Goal: Information Seeking & Learning: Find specific fact

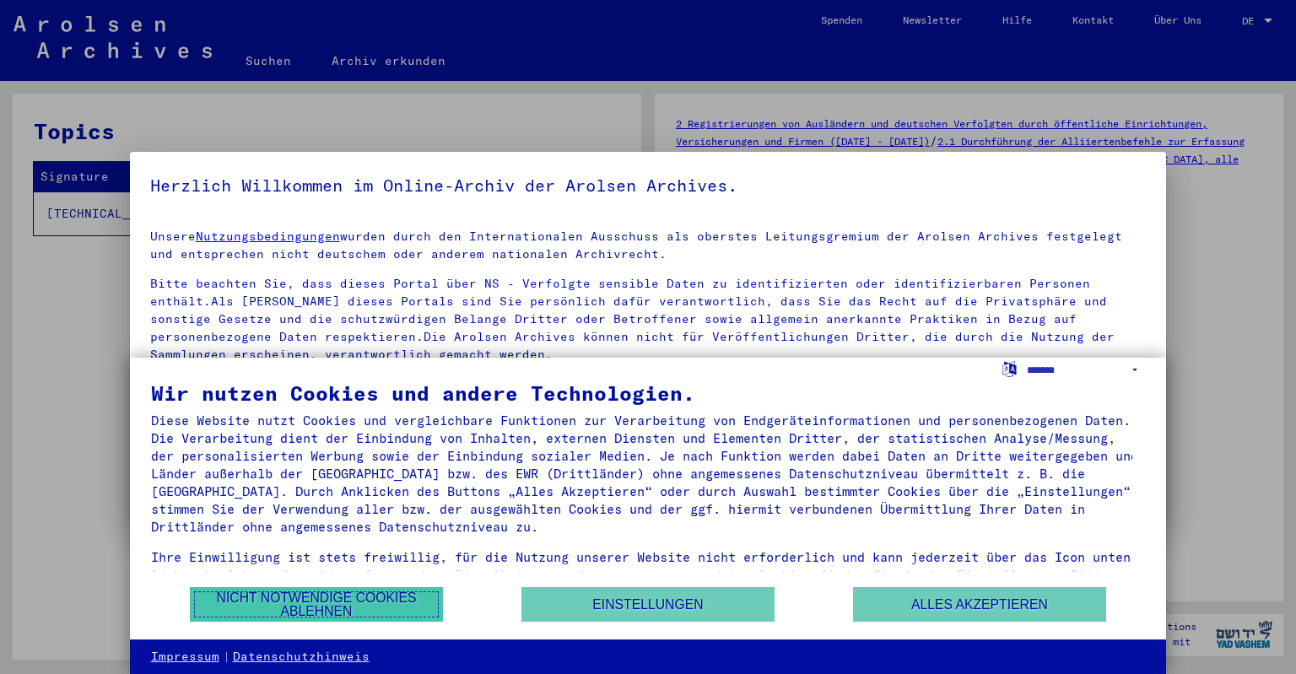
click at [343, 604] on button "Nicht notwendige Cookies ablehnen" at bounding box center [316, 604] width 253 height 35
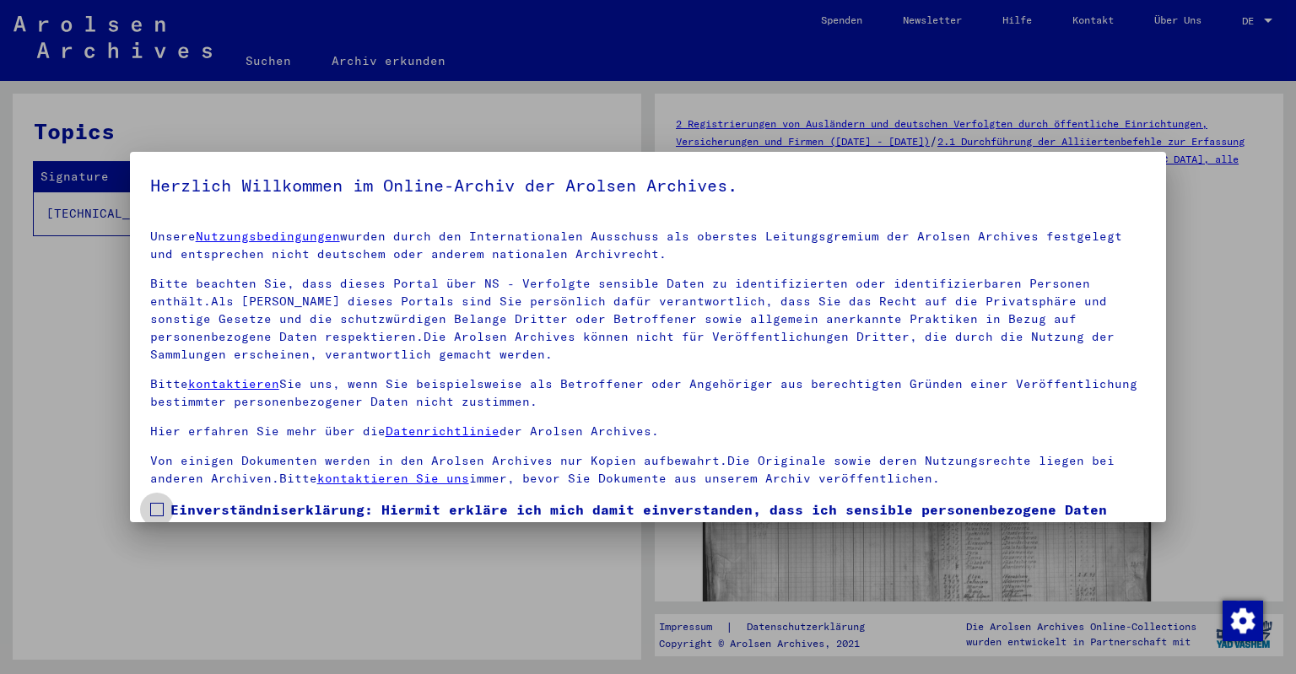
click at [159, 511] on span at bounding box center [156, 509] width 13 height 13
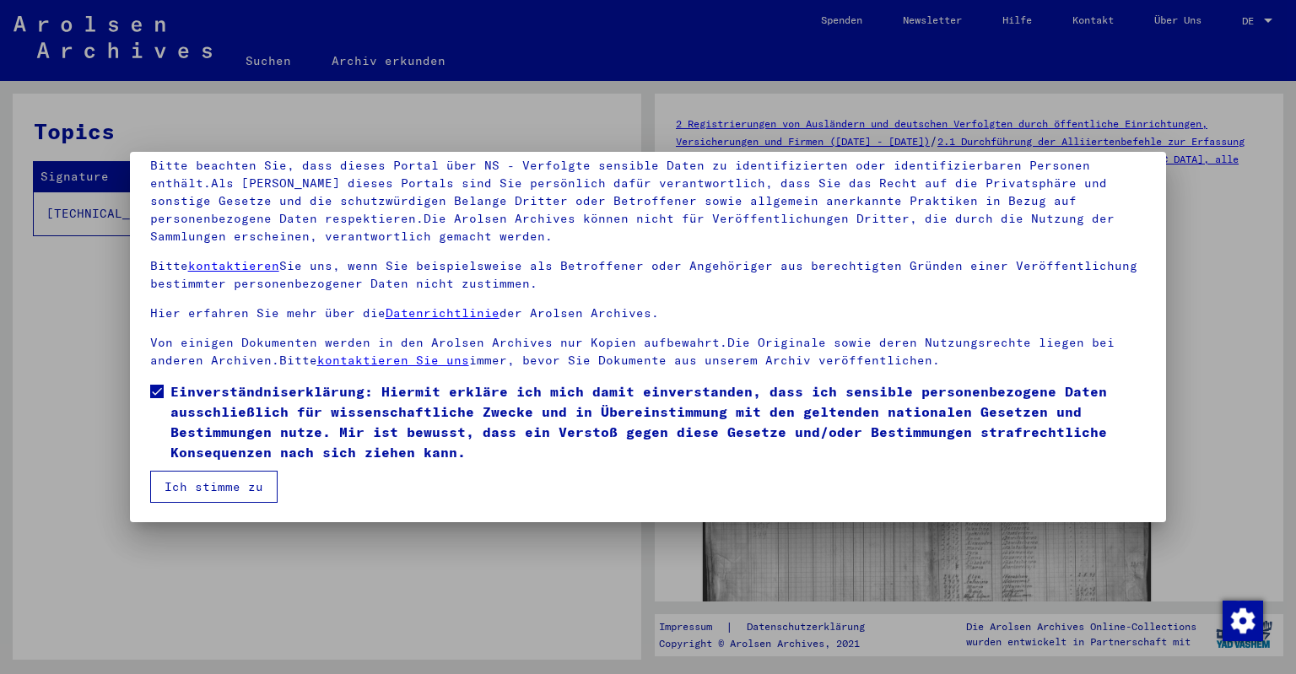
click at [212, 488] on button "Ich stimme zu" at bounding box center [213, 487] width 127 height 32
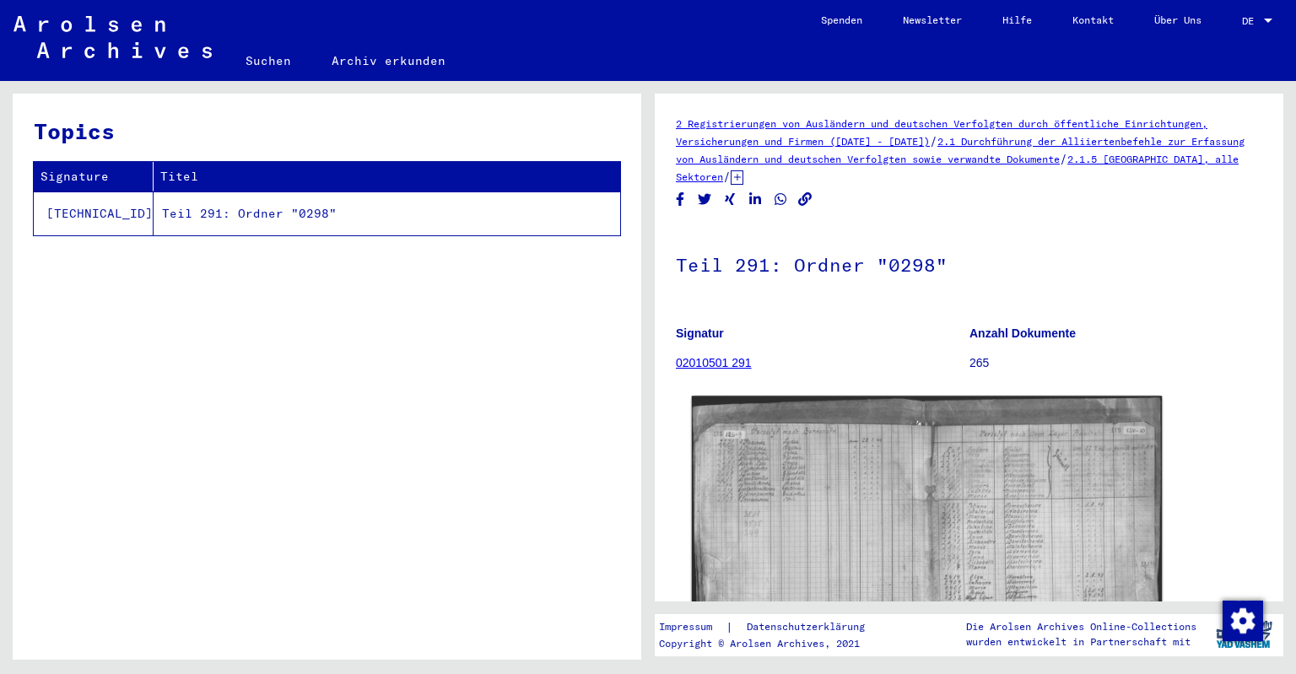
click at [925, 473] on img at bounding box center [927, 561] width 471 height 331
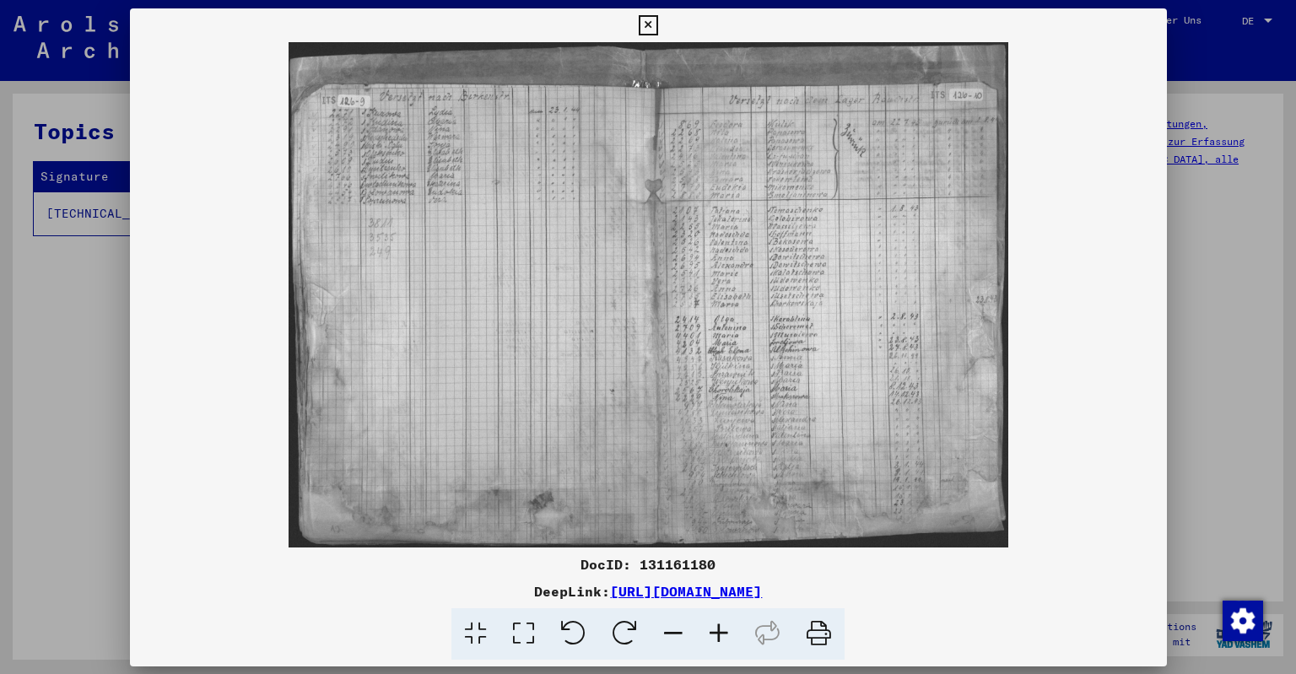
click at [925, 473] on img at bounding box center [648, 294] width 1037 height 505
click at [723, 637] on icon at bounding box center [719, 633] width 46 height 51
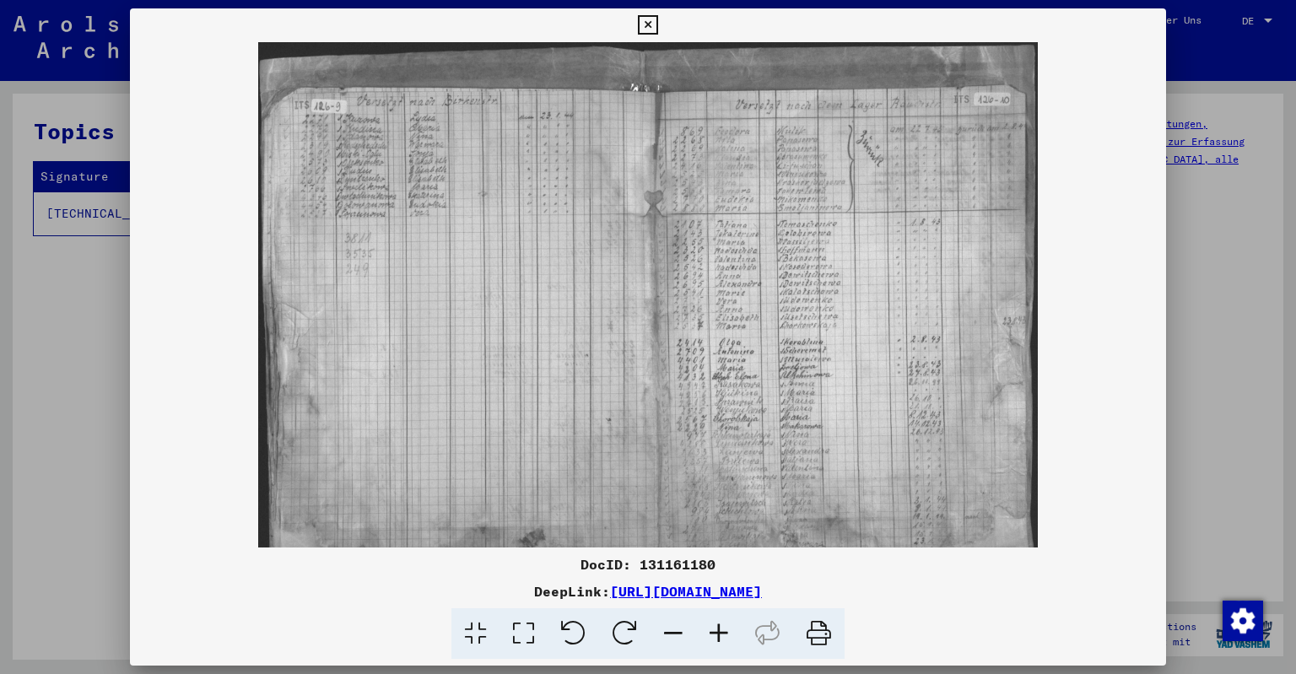
click at [723, 637] on icon at bounding box center [719, 633] width 46 height 51
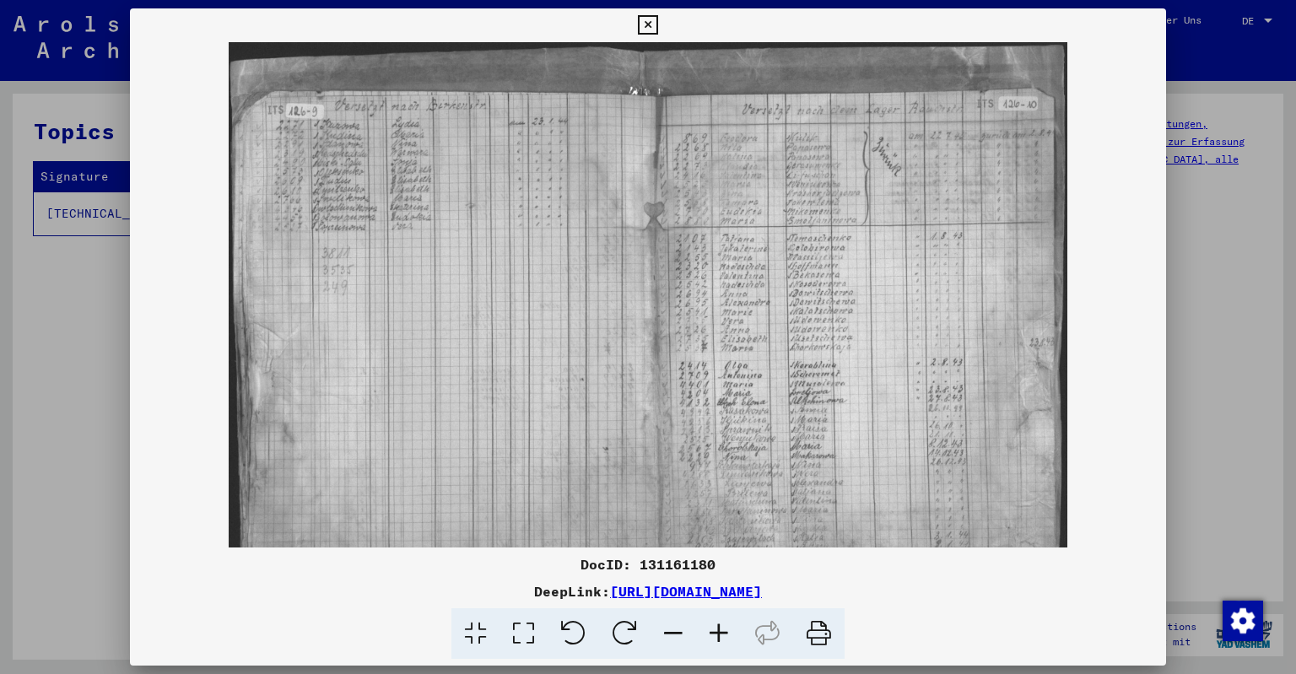
click at [723, 637] on icon at bounding box center [719, 633] width 46 height 51
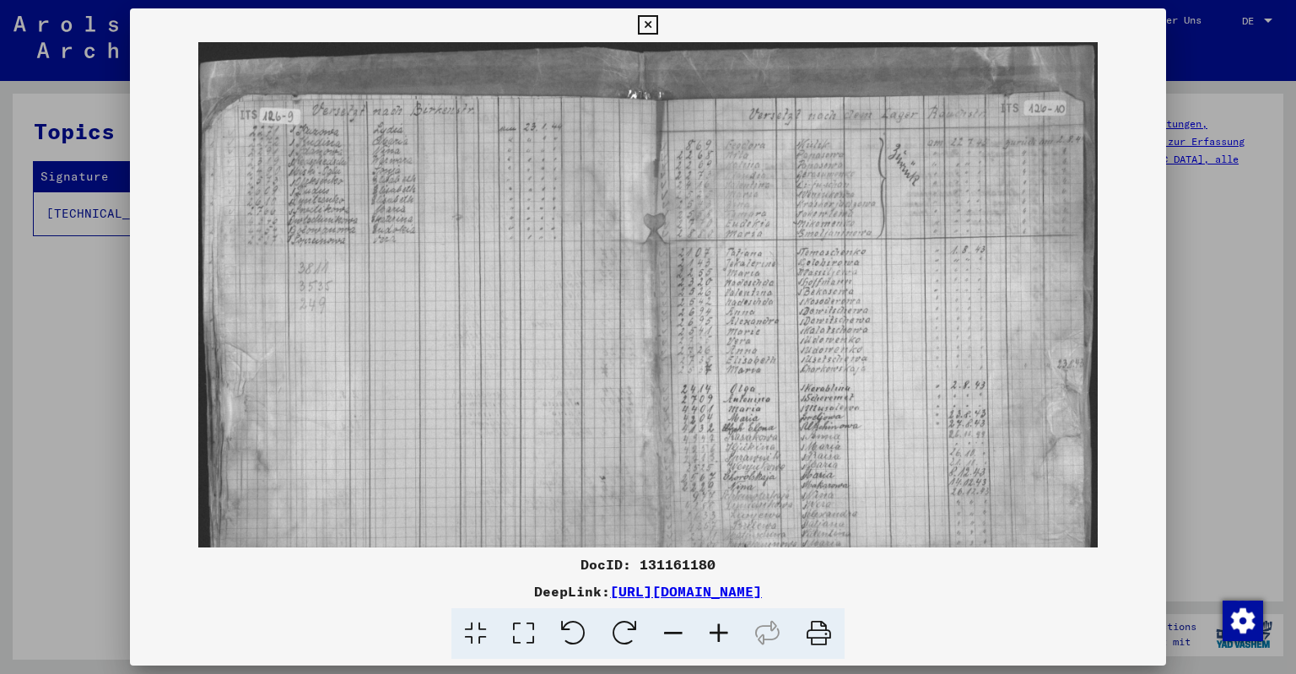
click at [723, 637] on icon at bounding box center [719, 633] width 46 height 51
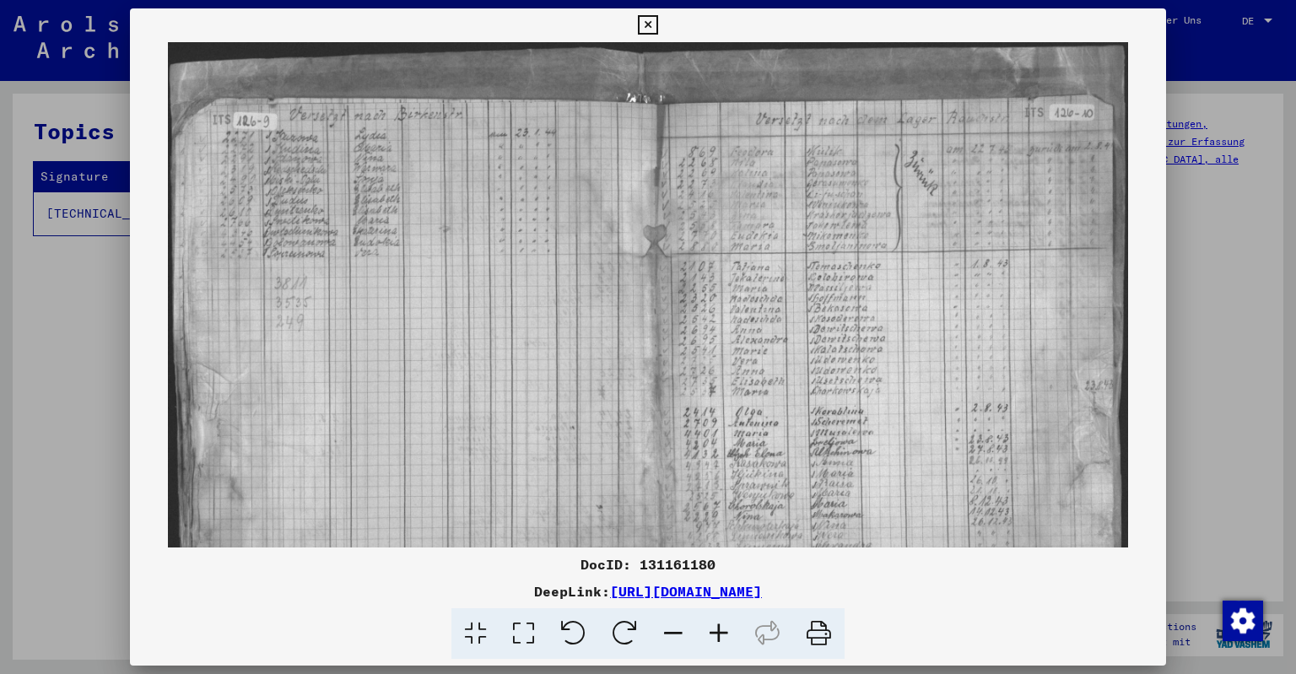
click at [723, 637] on icon at bounding box center [719, 633] width 46 height 51
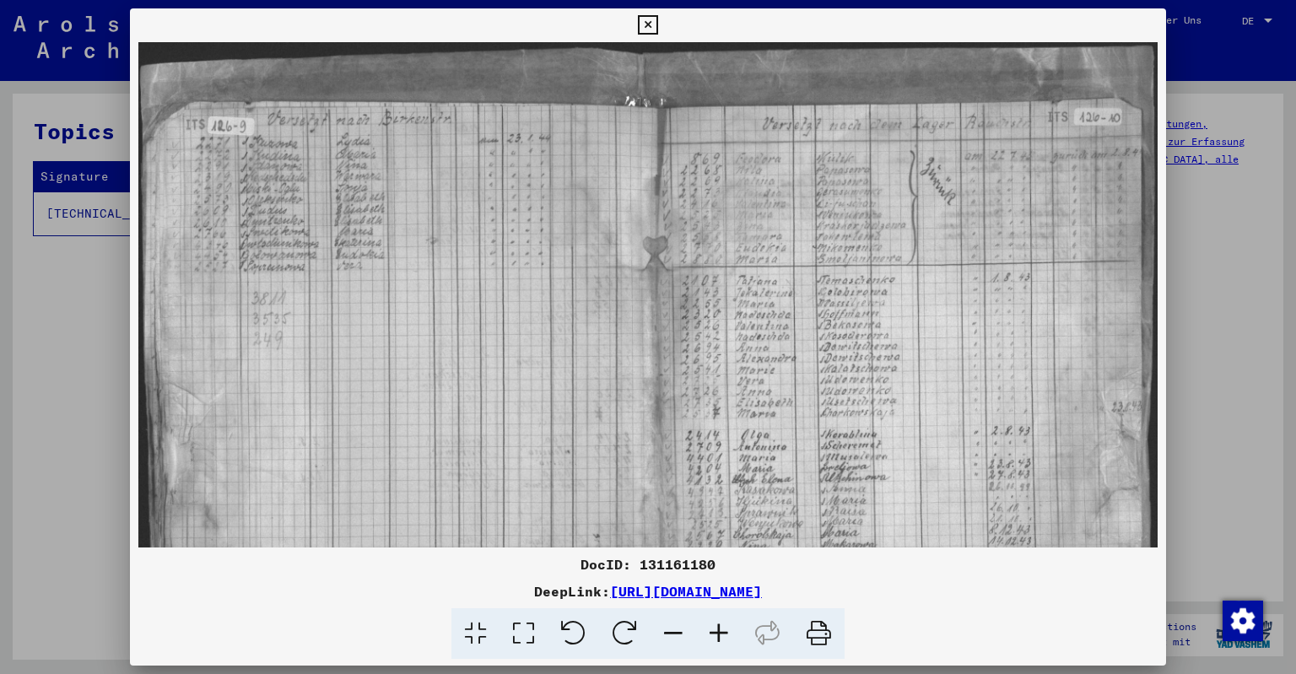
click at [723, 637] on icon at bounding box center [719, 633] width 46 height 51
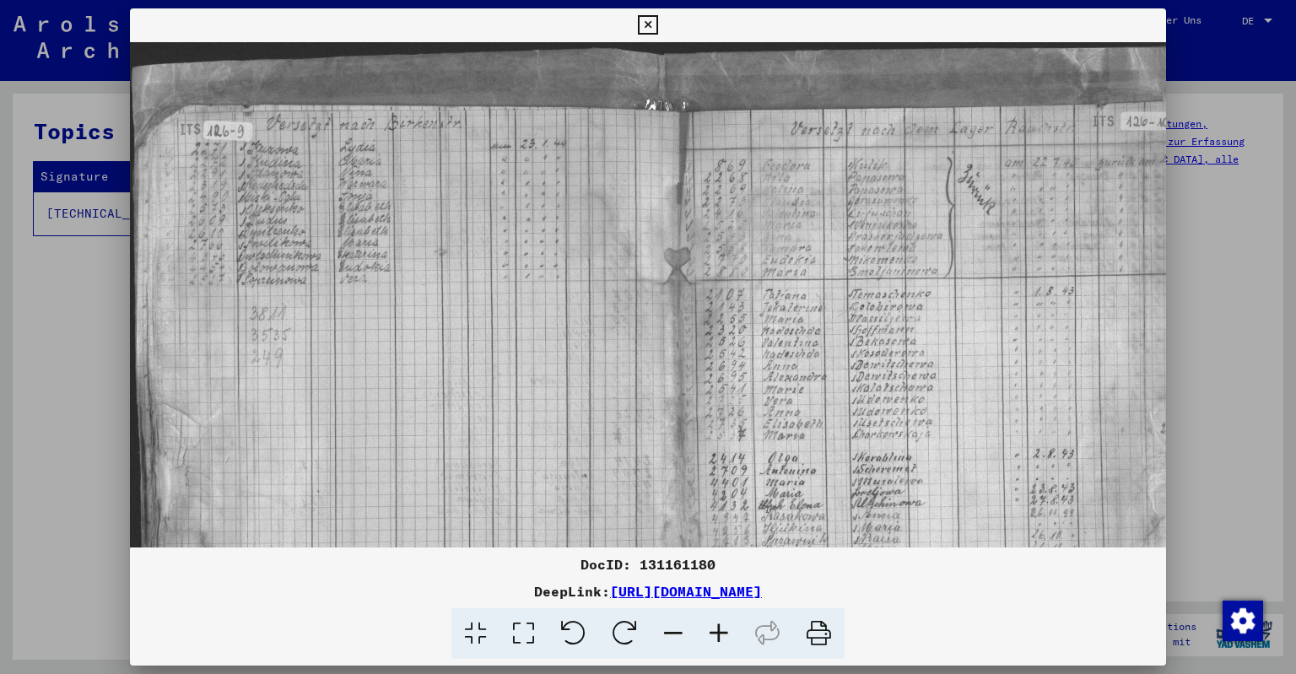
click at [723, 637] on icon at bounding box center [719, 633] width 46 height 51
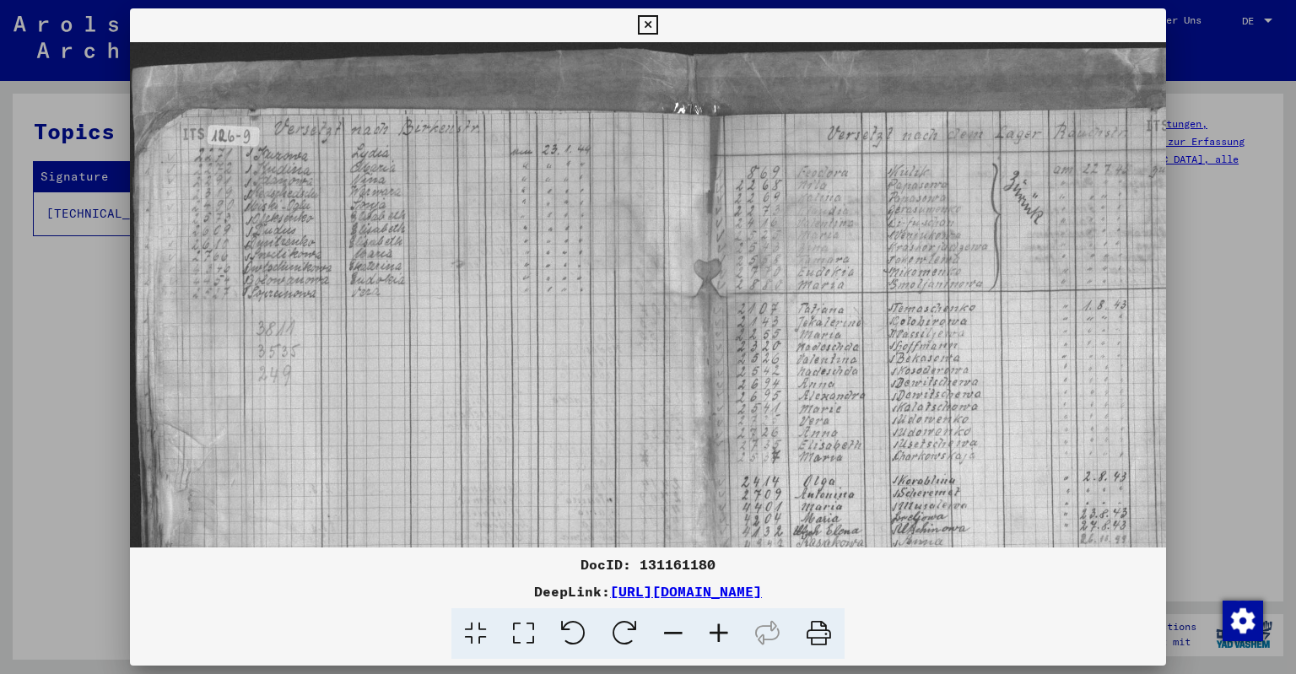
click at [723, 637] on icon at bounding box center [719, 633] width 46 height 51
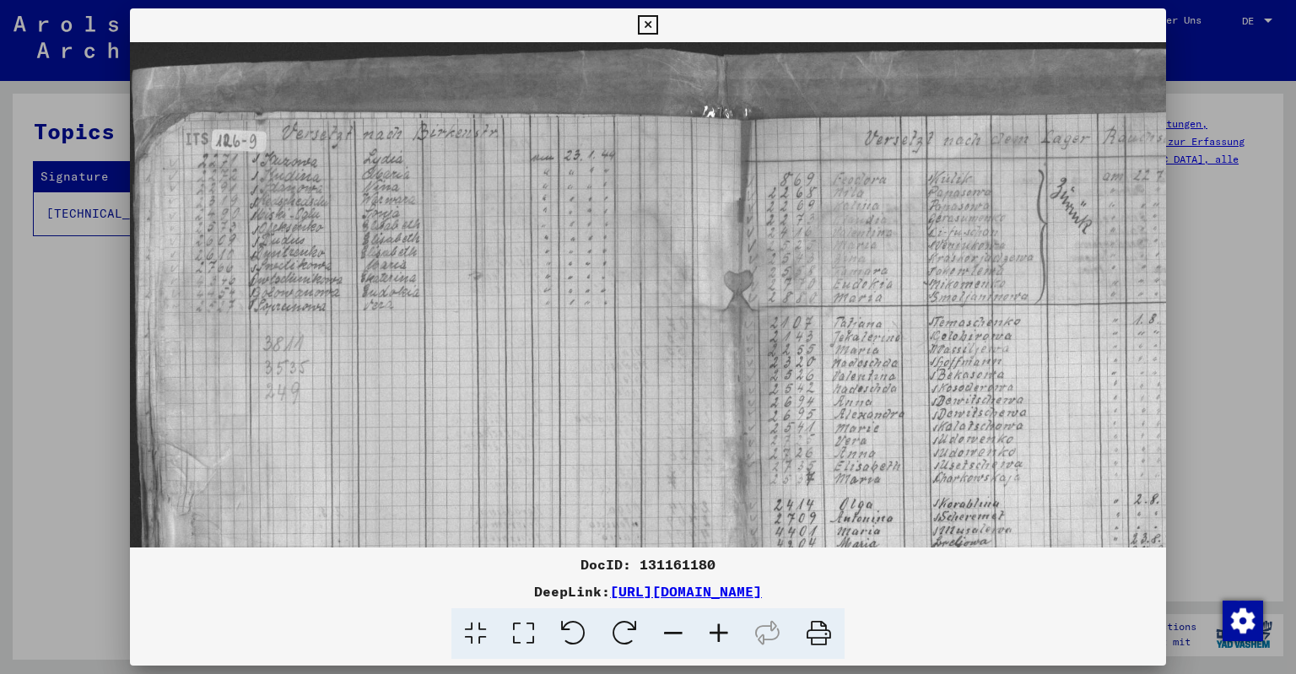
click at [723, 637] on icon at bounding box center [719, 633] width 46 height 51
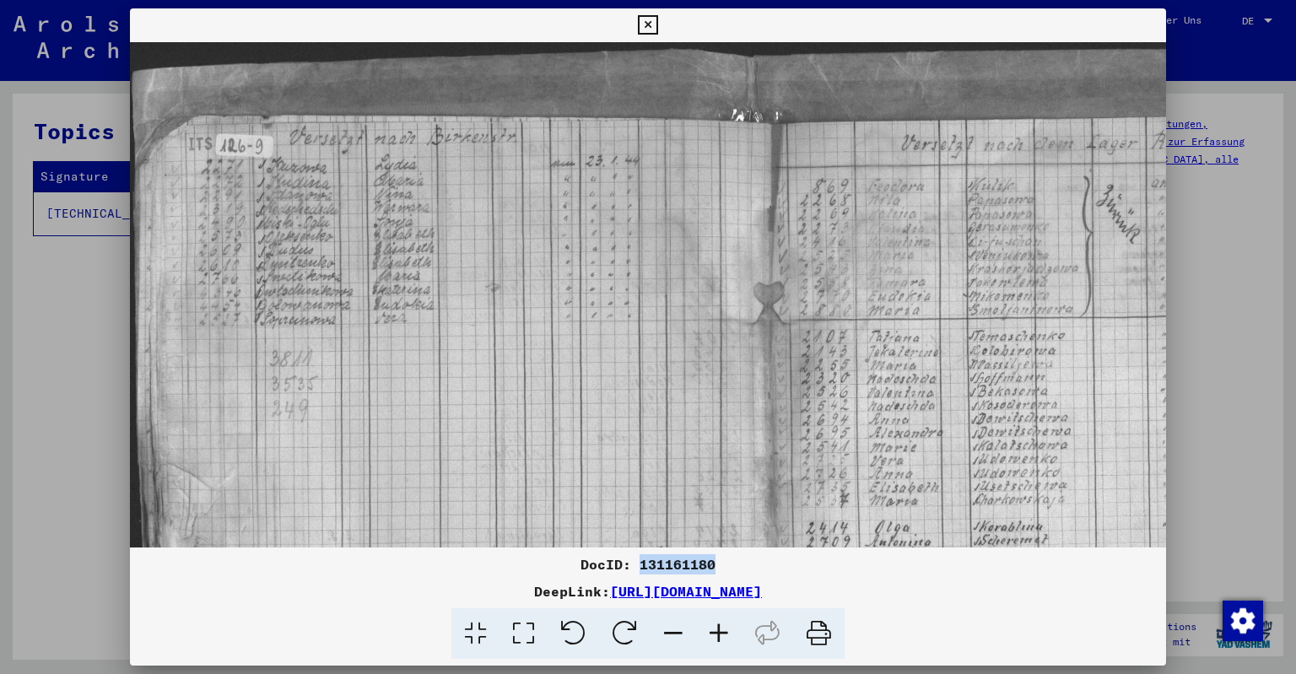
drag, startPoint x: 640, startPoint y: 567, endPoint x: 722, endPoint y: 564, distance: 81.9
click at [722, 564] on div "DocID: 131161180" at bounding box center [648, 564] width 1037 height 20
copy div "131161180"
click at [642, 22] on icon at bounding box center [647, 25] width 19 height 20
